Goal: Information Seeking & Learning: Learn about a topic

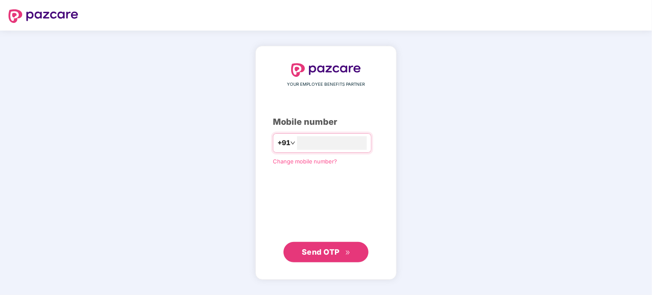
type input "**********"
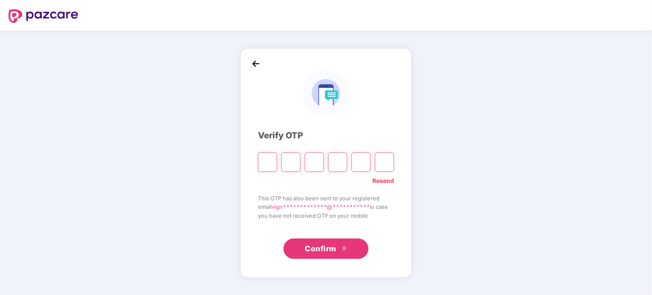
type input "*"
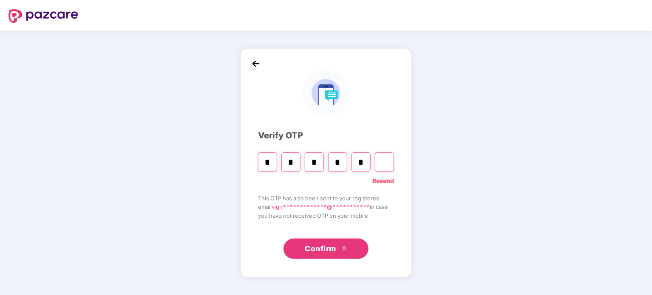
type input "*"
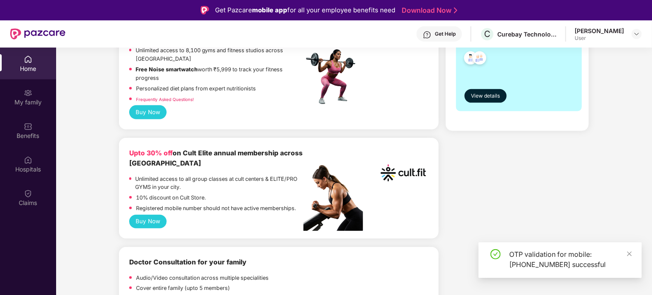
scroll to position [255, 0]
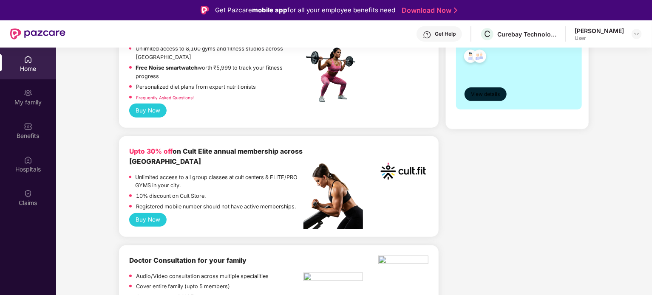
click at [491, 91] on span "View details" at bounding box center [485, 94] width 29 height 8
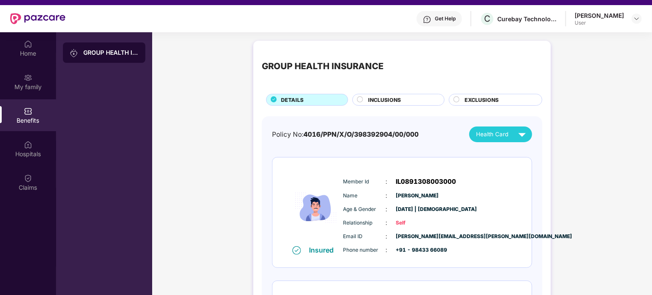
scroll to position [0, 0]
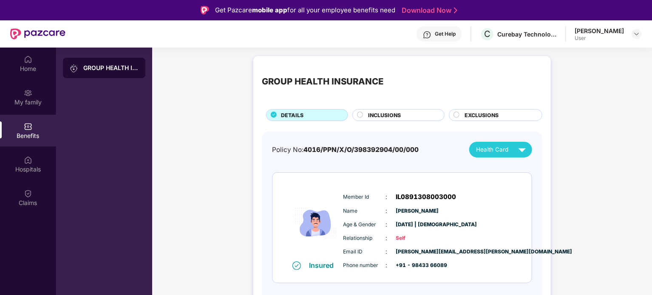
click at [447, 35] on div "Get Help" at bounding box center [445, 34] width 21 height 7
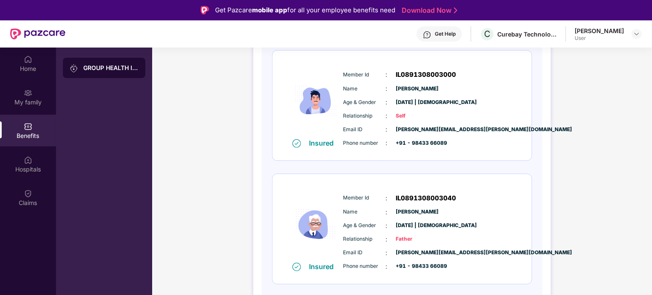
scroll to position [136, 0]
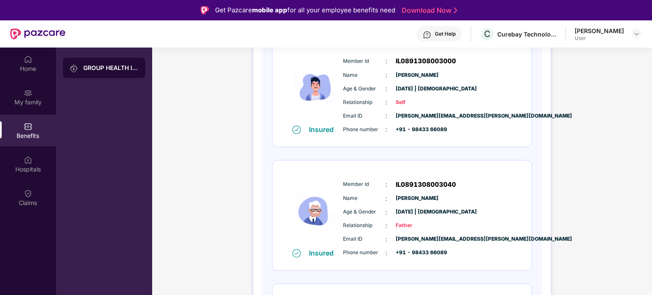
click at [443, 35] on div "Get Help" at bounding box center [445, 34] width 21 height 7
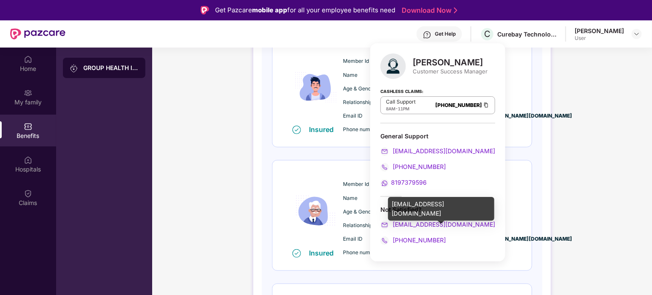
drag, startPoint x: 423, startPoint y: 226, endPoint x: 406, endPoint y: 226, distance: 16.6
click at [406, 226] on span "[EMAIL_ADDRESS][DOMAIN_NAME]" at bounding box center [443, 224] width 104 height 7
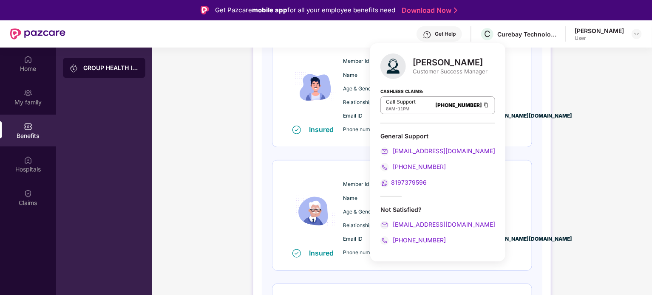
click at [175, 107] on div "GROUP HEALTH INSURANCE DETAILS INCLUSIONS EXCLUSIONS Policy No: 4016/PPN/X/O/39…" at bounding box center [402, 193] width 500 height 555
